Goal: Find specific page/section: Find specific page/section

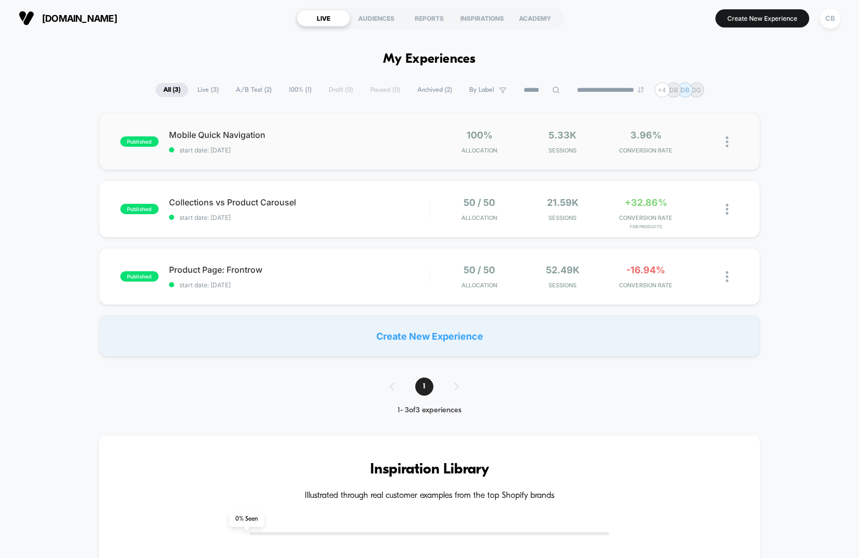
click at [371, 157] on div "published Mobile Quick Navigation start date: [DATE] 100% Allocation 5.33k Sess…" at bounding box center [429, 141] width 661 height 57
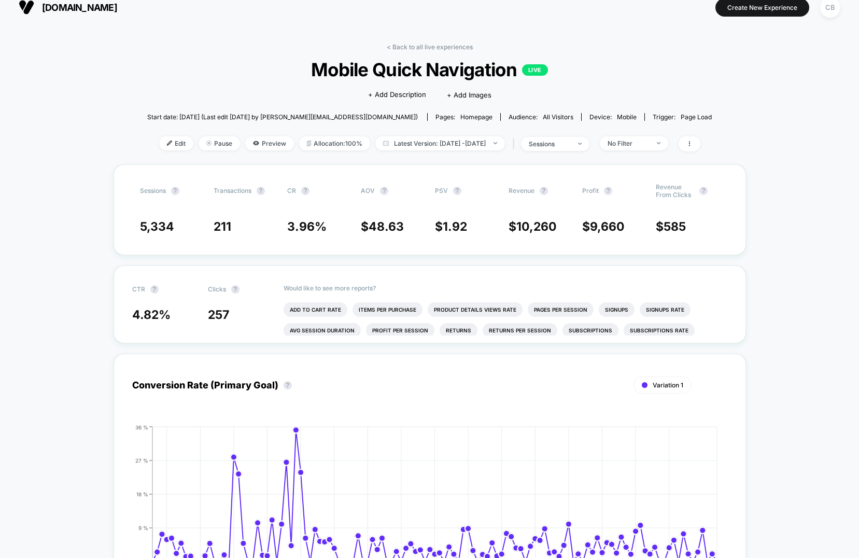
scroll to position [13, 0]
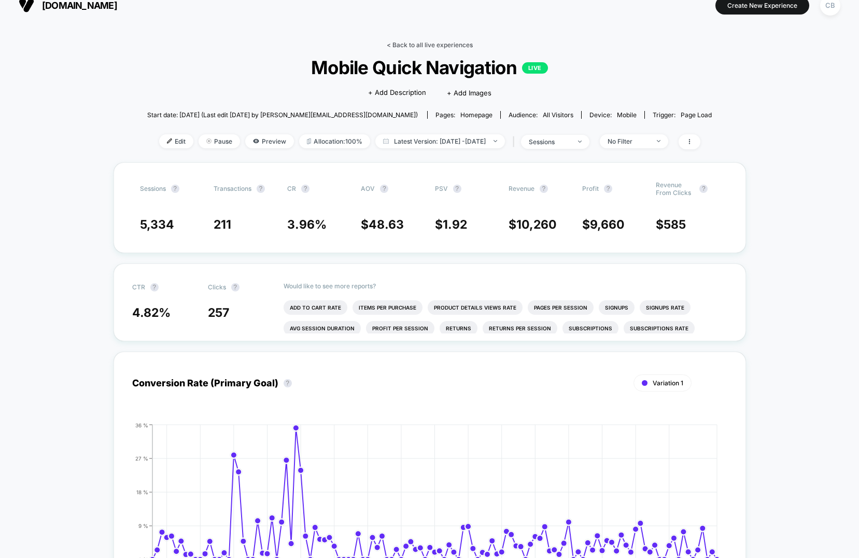
click at [395, 46] on link "< Back to all live experiences" at bounding box center [430, 45] width 86 height 8
